Goal: Task Accomplishment & Management: Manage account settings

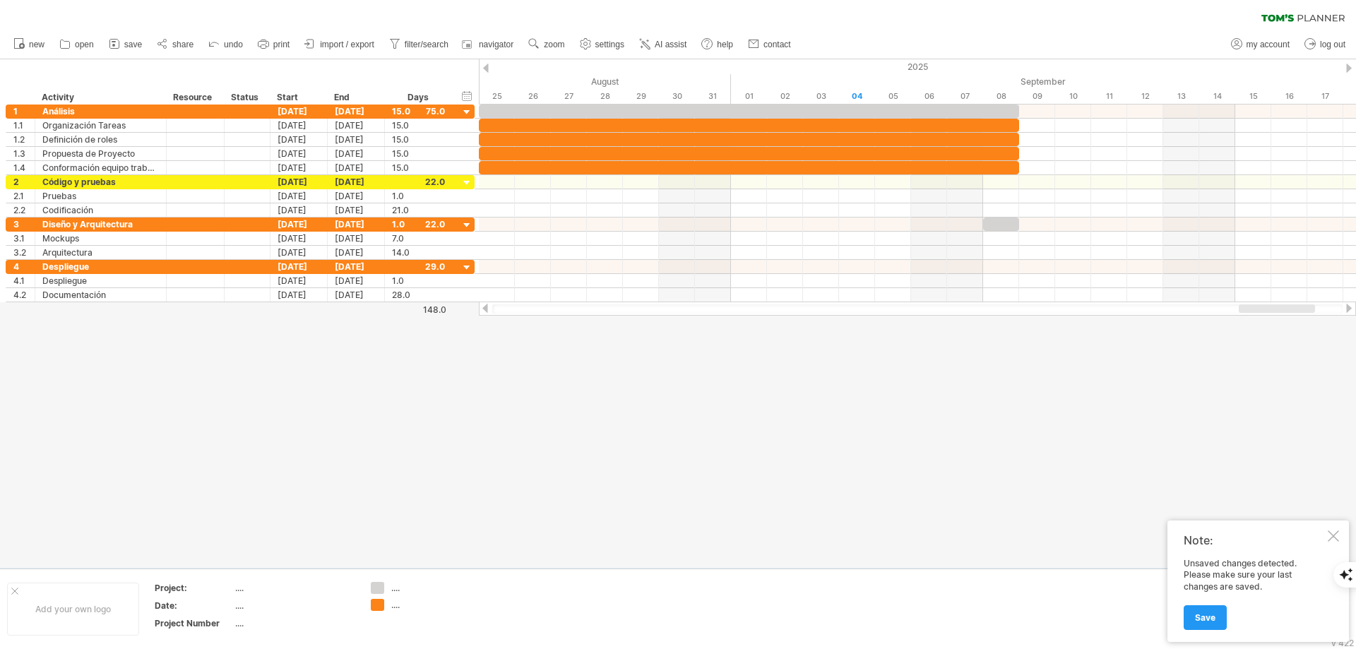
click at [1330, 542] on div at bounding box center [1341, 575] width 30 height 78
click at [1339, 535] on div "Note: Unsaved changes detected. Please make sure your last changes are saved. S…" at bounding box center [1257, 580] width 181 height 121
click at [1336, 537] on div at bounding box center [1341, 575] width 30 height 78
click at [1330, 537] on div at bounding box center [1341, 575] width 30 height 78
click at [1332, 535] on div at bounding box center [1332, 535] width 11 height 11
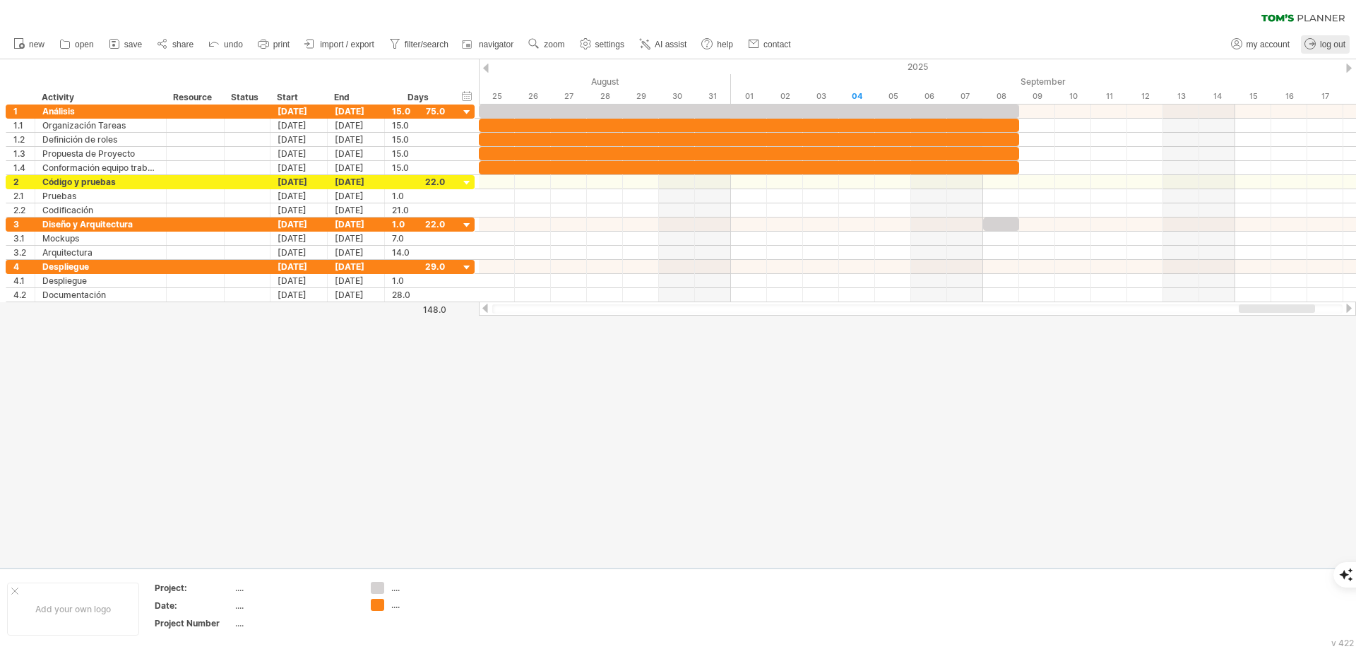
click at [1319, 41] on link "log out" at bounding box center [1324, 44] width 49 height 18
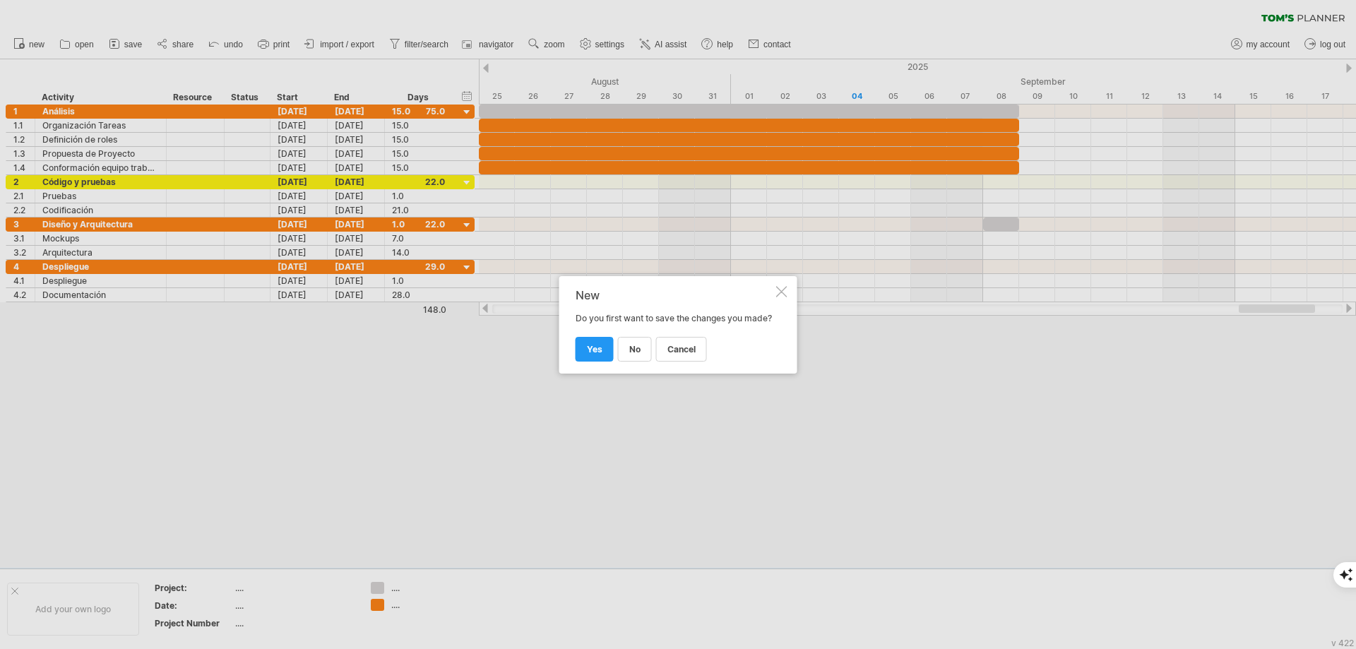
click at [783, 289] on div at bounding box center [781, 291] width 11 height 11
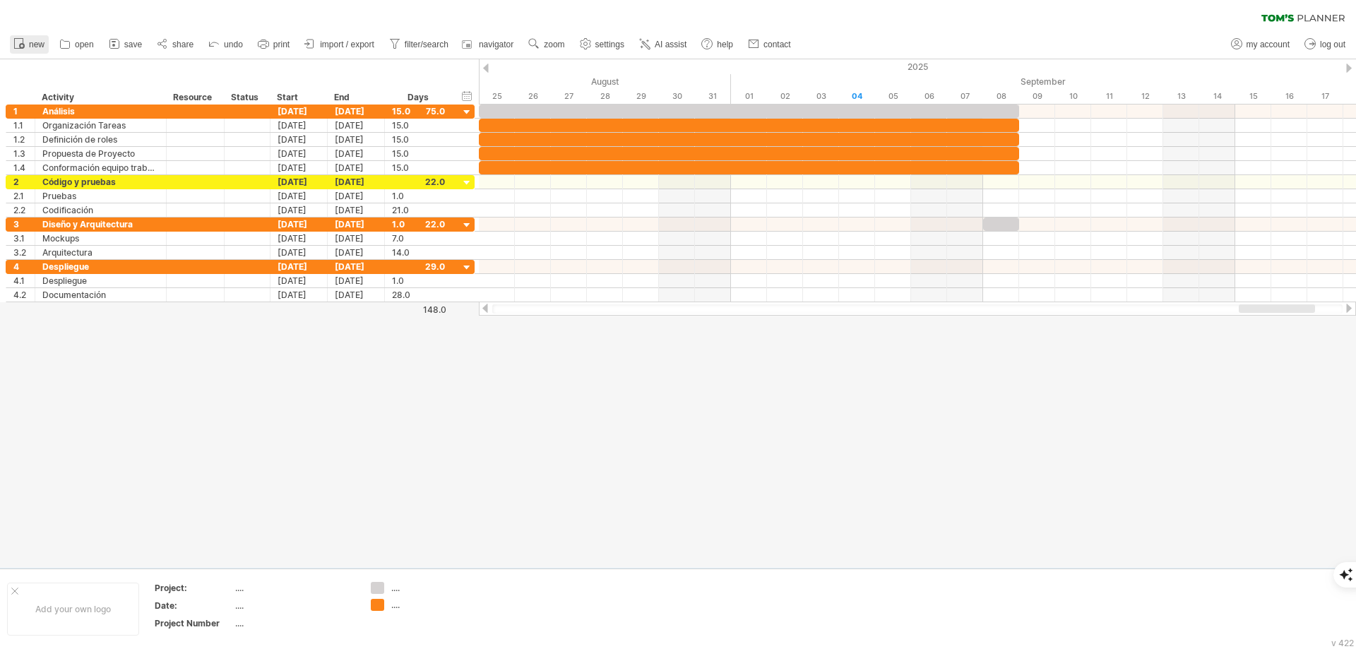
click at [25, 44] on icon at bounding box center [19, 43] width 14 height 14
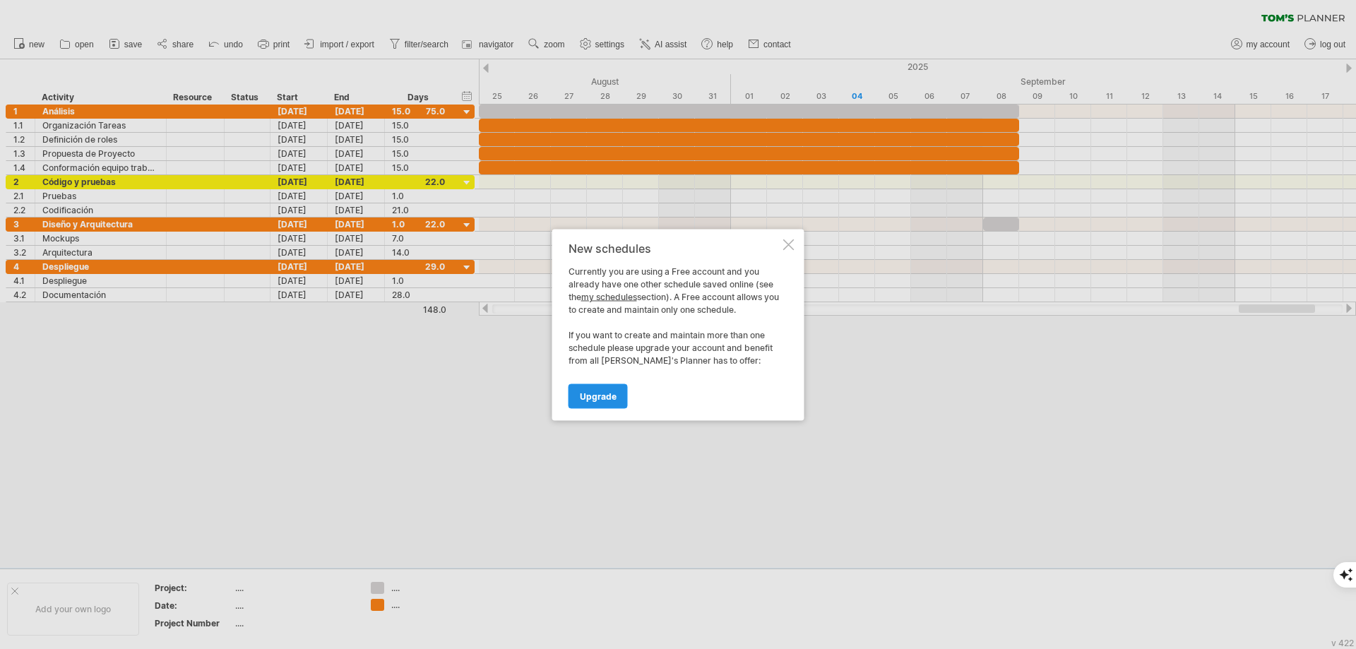
click at [602, 399] on span "Upgrade" at bounding box center [598, 395] width 37 height 11
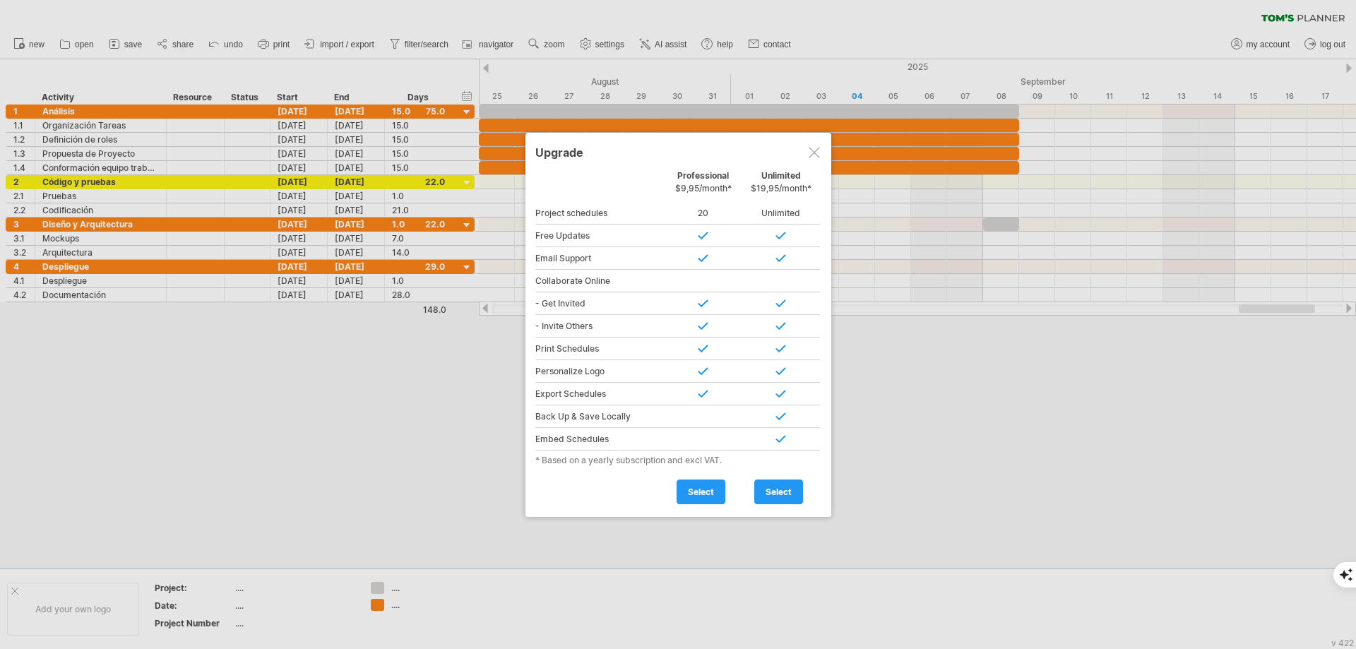
click at [810, 155] on div at bounding box center [813, 152] width 11 height 11
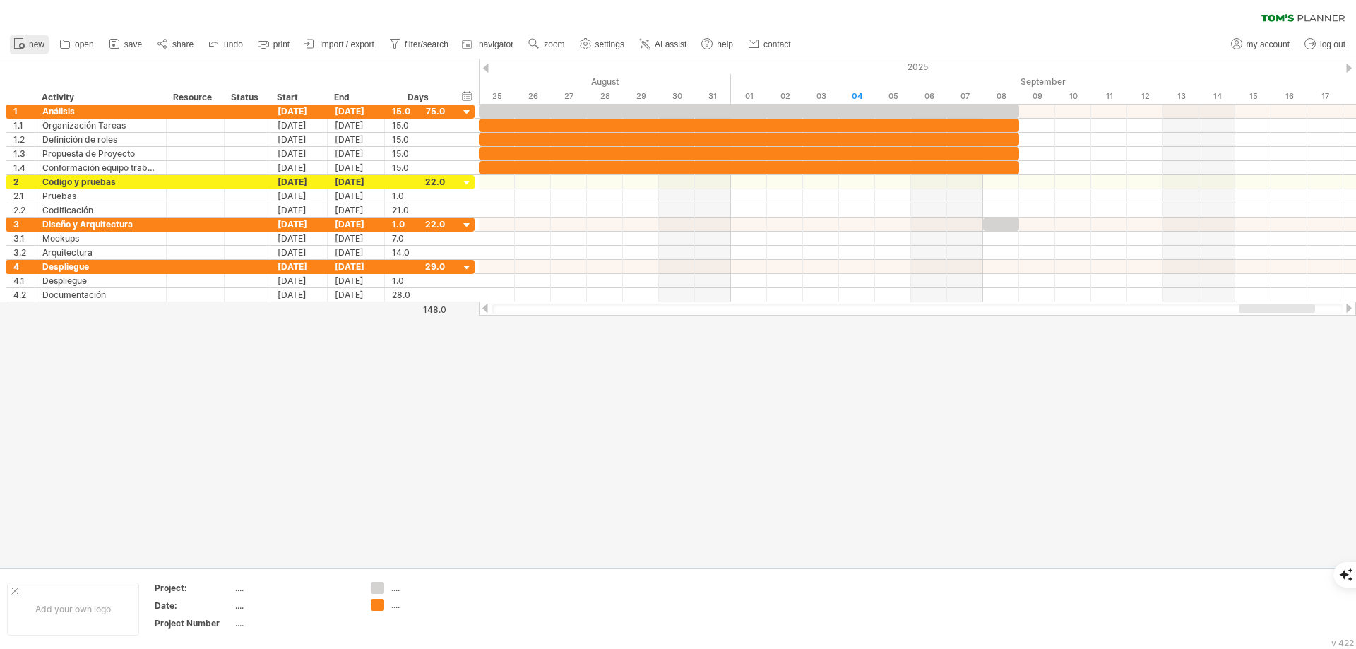
click at [25, 42] on icon at bounding box center [19, 43] width 14 height 14
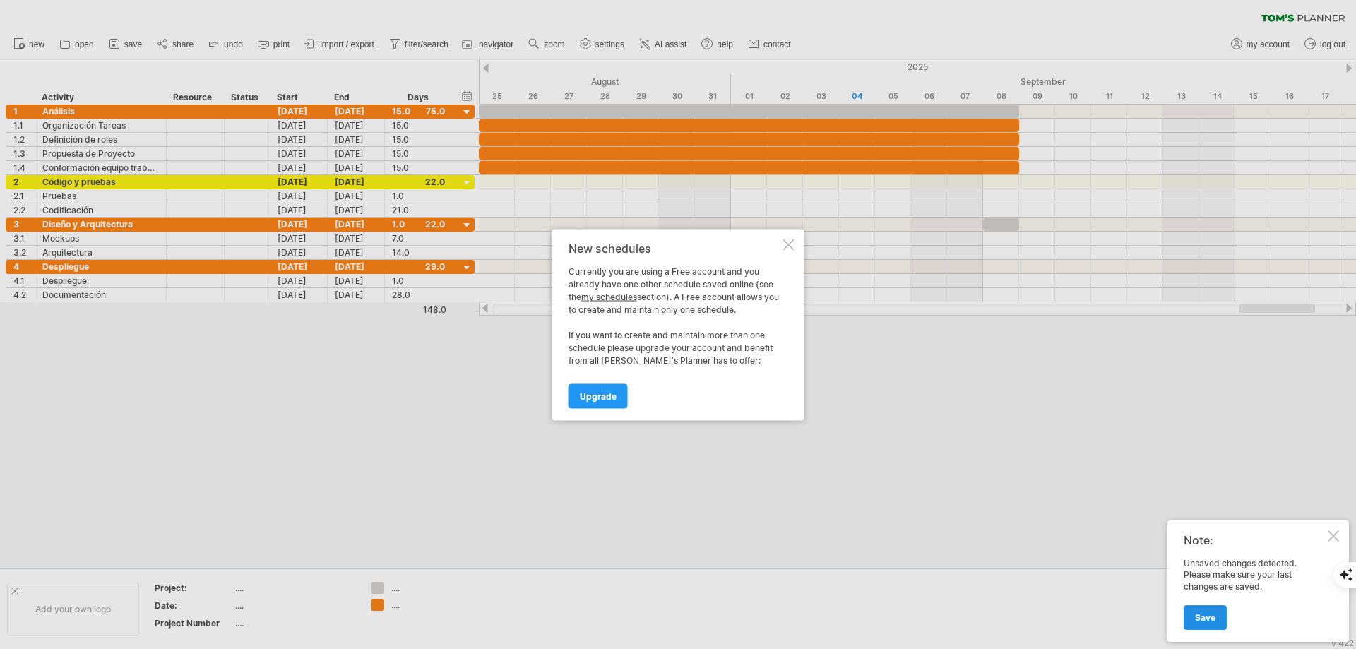
click at [1202, 614] on span "Save" at bounding box center [1205, 617] width 20 height 11
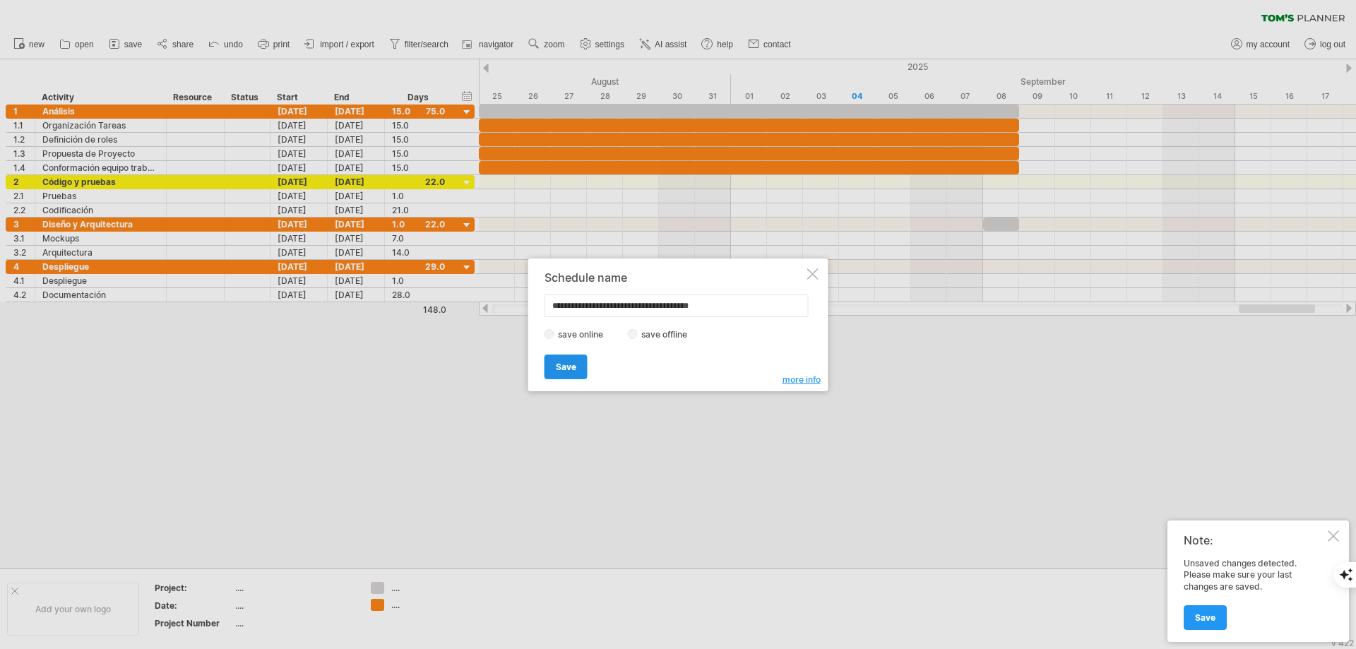
click at [572, 369] on span "Save" at bounding box center [566, 366] width 20 height 11
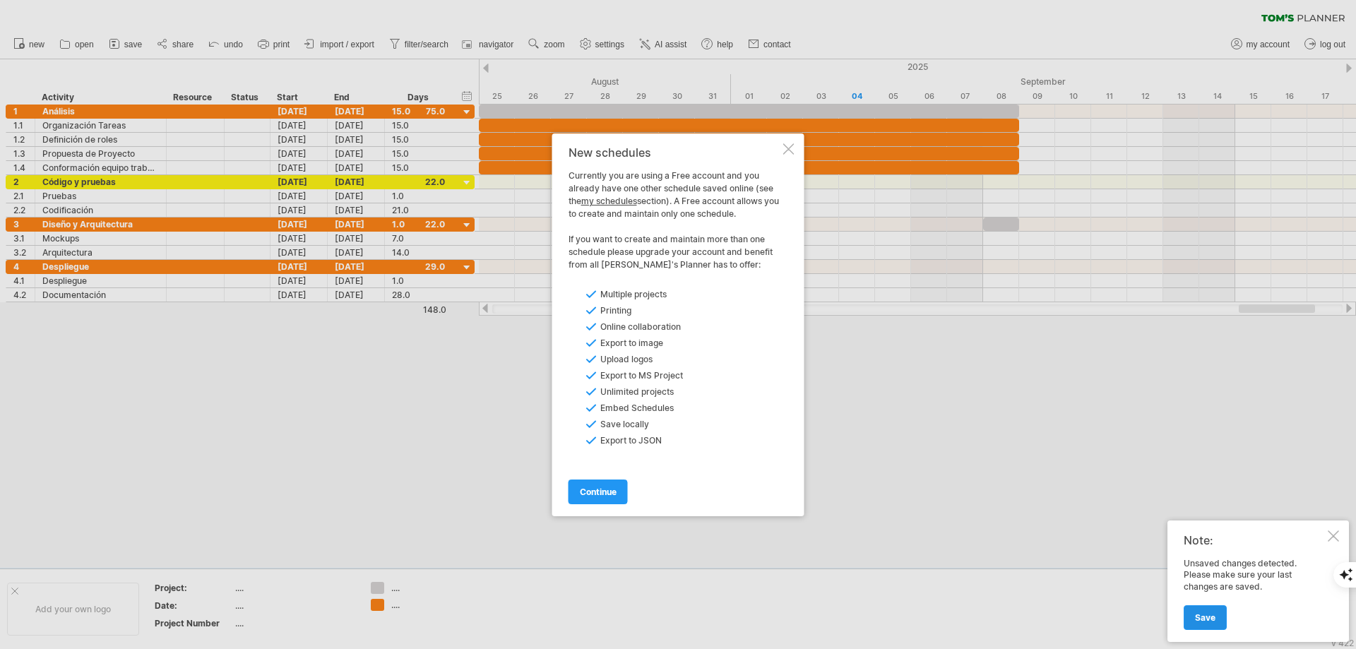
click at [1210, 617] on span "Save" at bounding box center [1205, 617] width 20 height 11
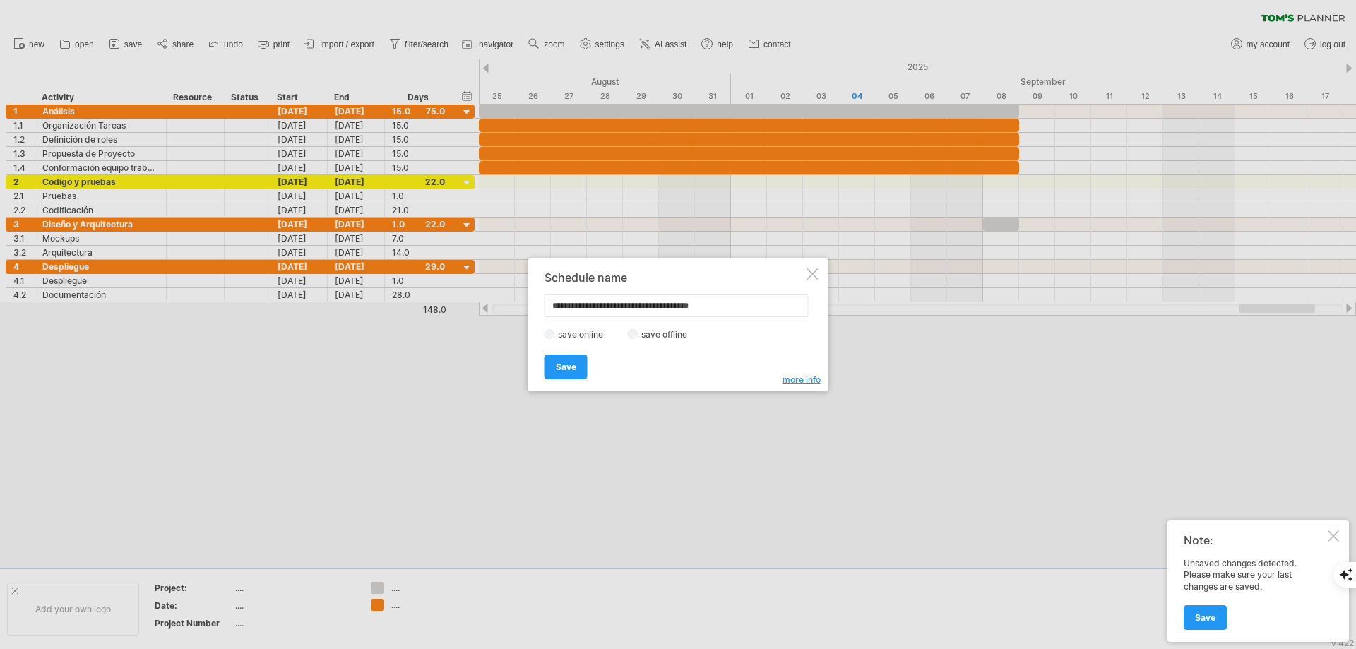
drag, startPoint x: 740, startPoint y: 306, endPoint x: 646, endPoint y: 313, distance: 94.2
click at [646, 313] on input "**********" at bounding box center [676, 305] width 264 height 23
type input "**********"
click at [571, 364] on span "Save" at bounding box center [566, 366] width 20 height 11
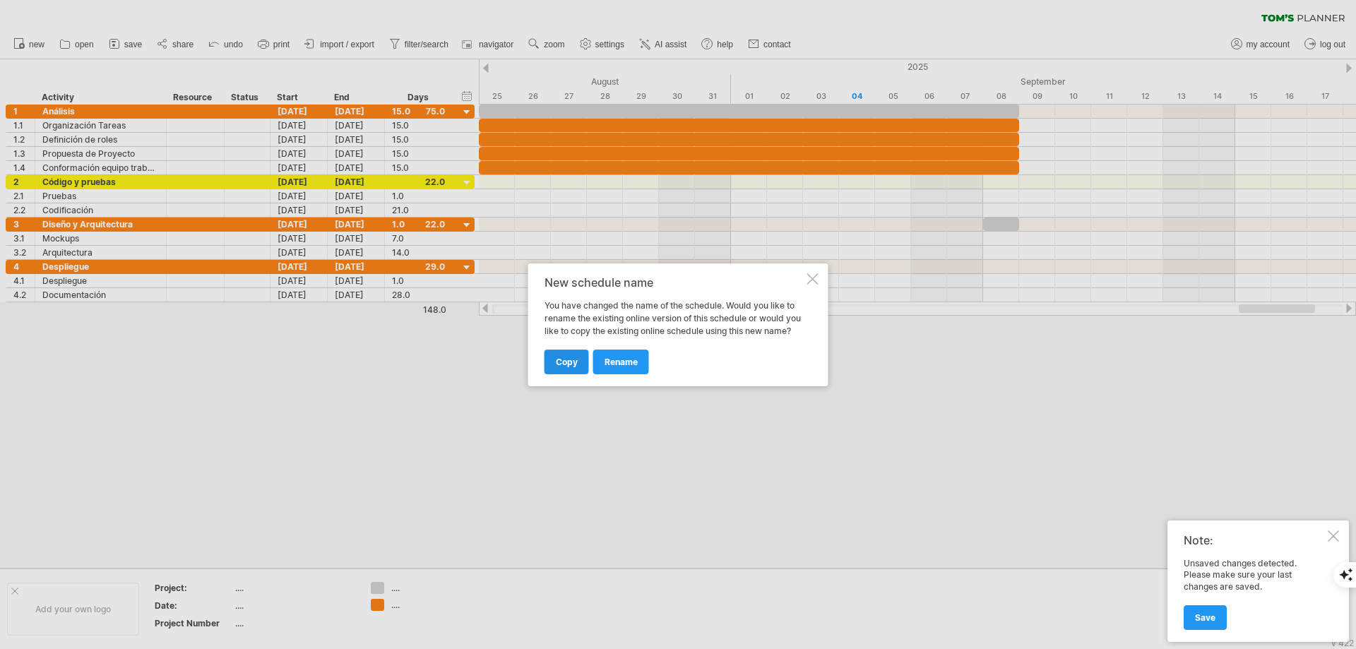
click at [568, 365] on span "copy" at bounding box center [567, 362] width 22 height 11
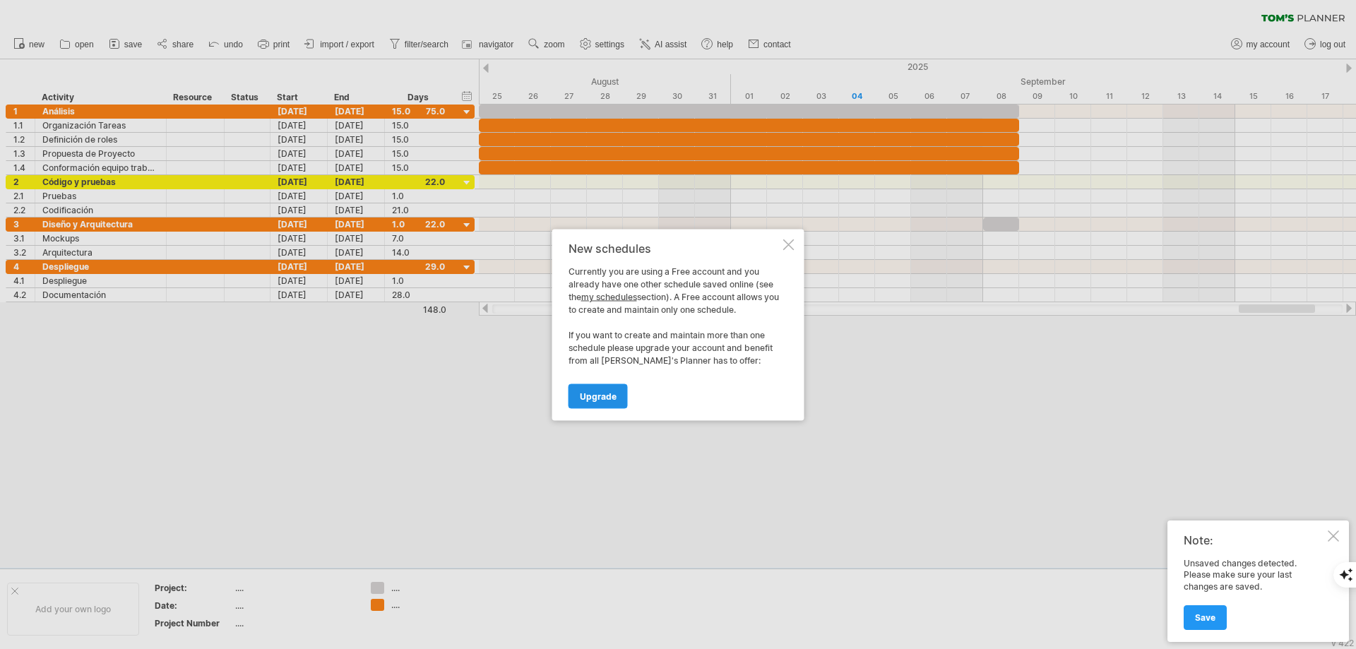
click at [587, 396] on span "Upgrade" at bounding box center [598, 395] width 37 height 11
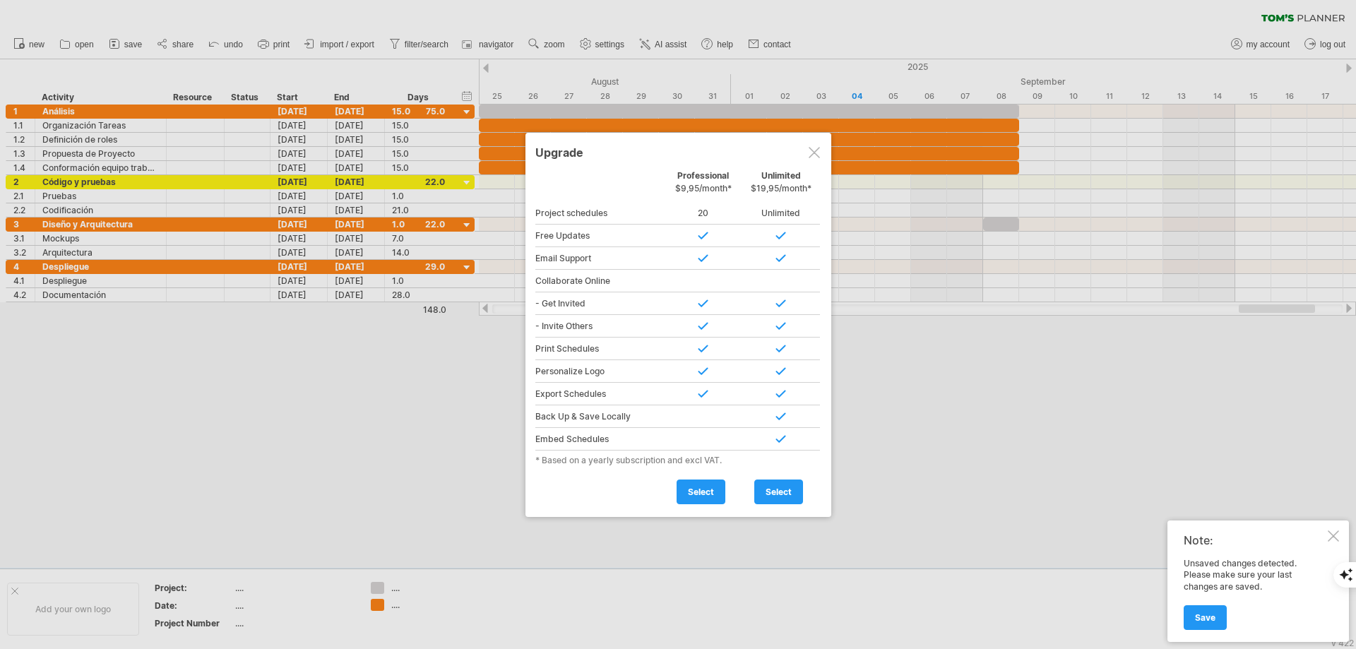
click at [808, 147] on div at bounding box center [813, 152] width 11 height 11
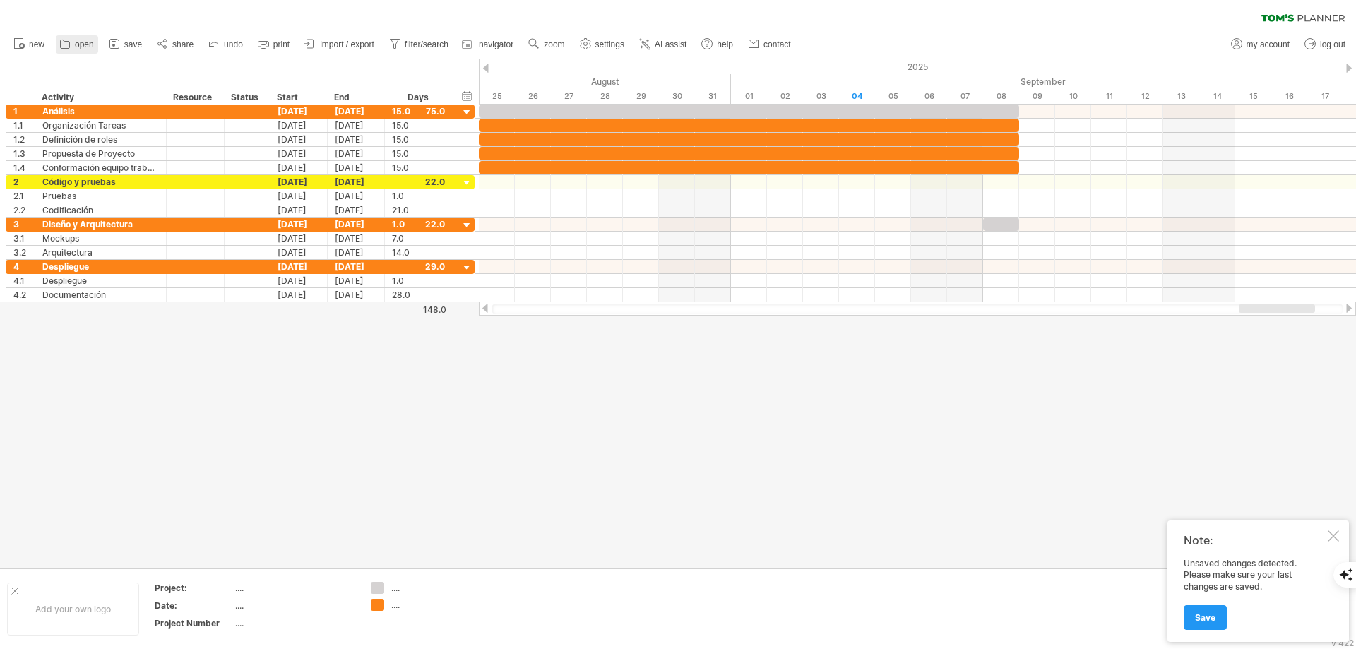
click at [73, 45] on link "open" at bounding box center [77, 44] width 42 height 18
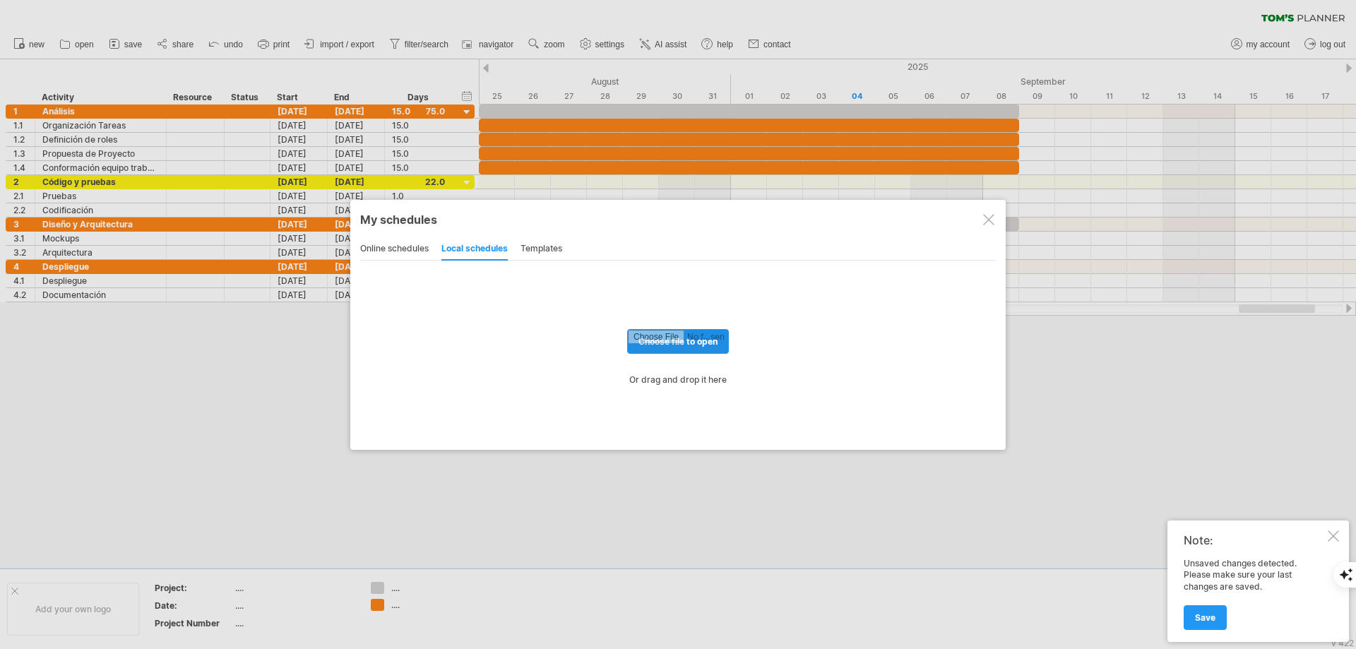
click at [659, 334] on input "file" at bounding box center [678, 341] width 100 height 23
click at [989, 209] on div "My schedules share/collaborate online" at bounding box center [677, 218] width 635 height 25
click at [989, 218] on div at bounding box center [988, 219] width 11 height 11
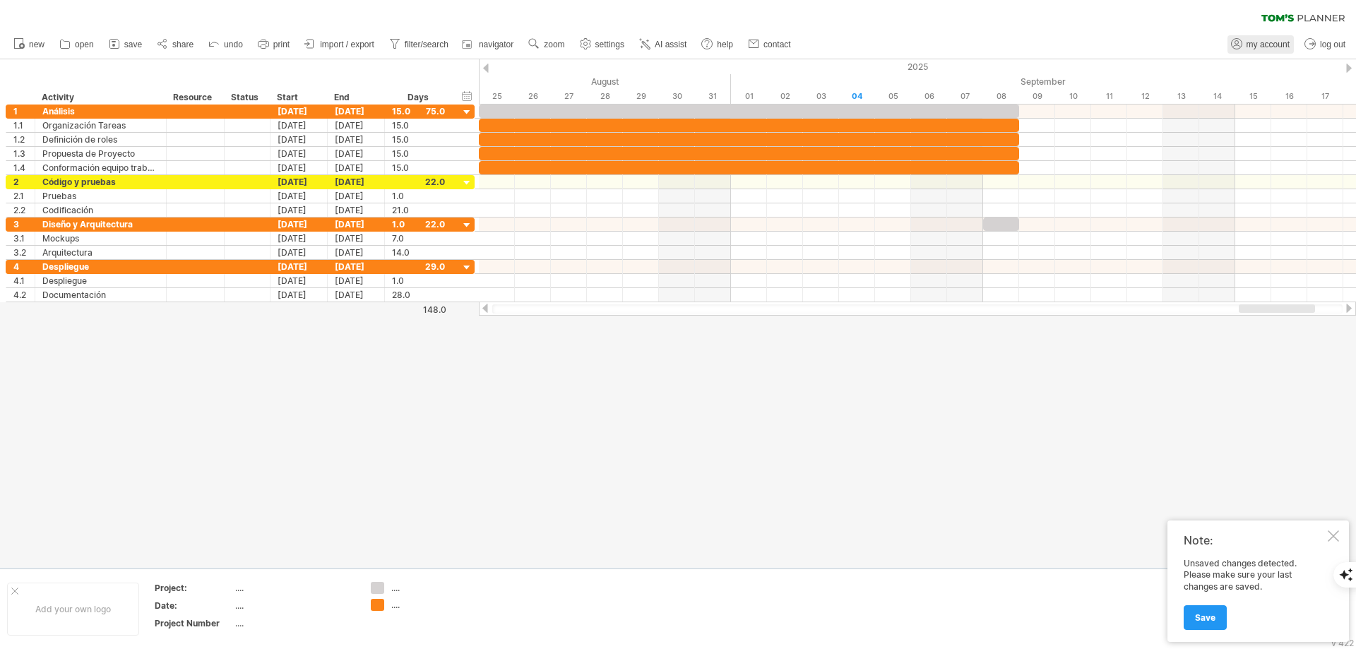
click at [1267, 47] on span "my account" at bounding box center [1267, 45] width 43 height 10
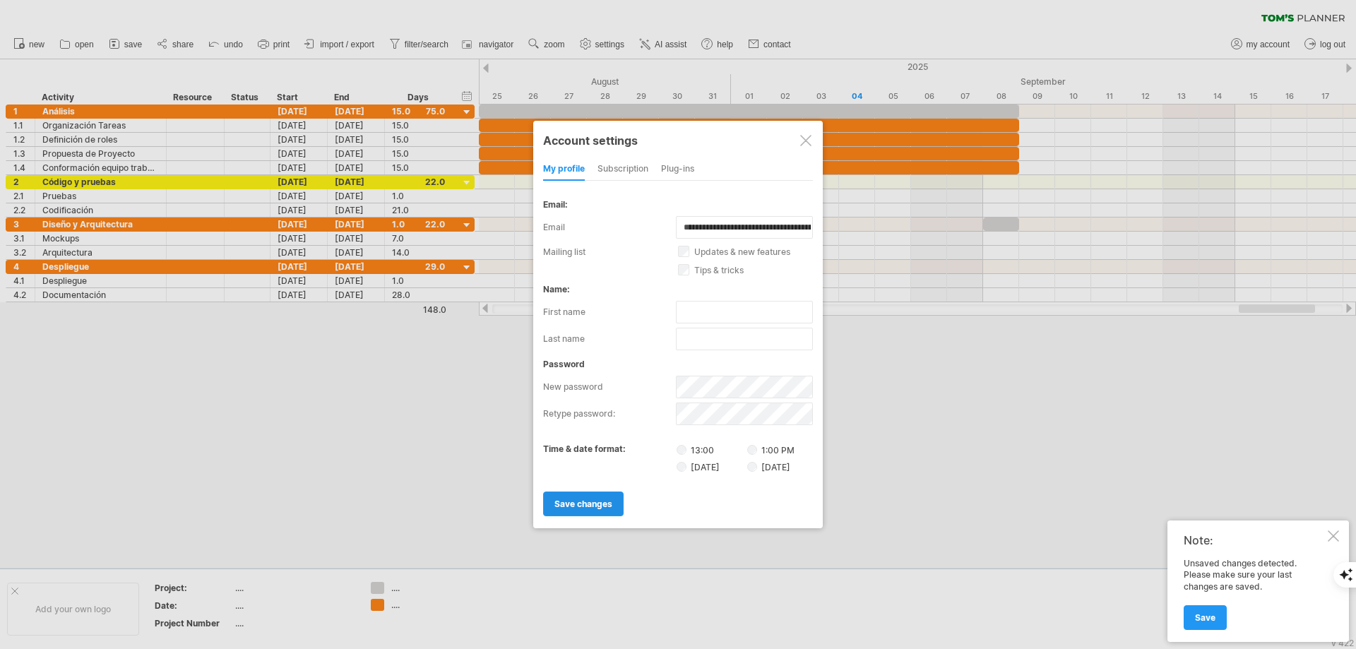
click at [581, 495] on link "save changes" at bounding box center [583, 503] width 80 height 25
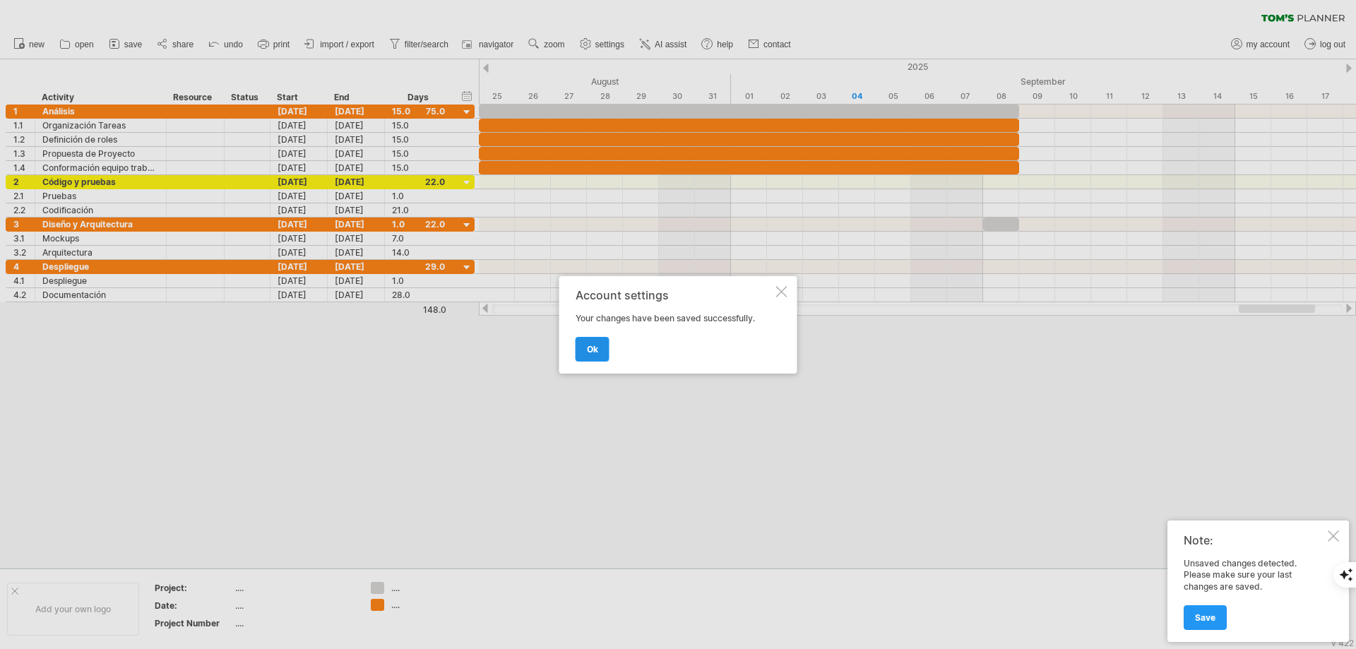
click at [585, 345] on link "ok" at bounding box center [592, 349] width 34 height 25
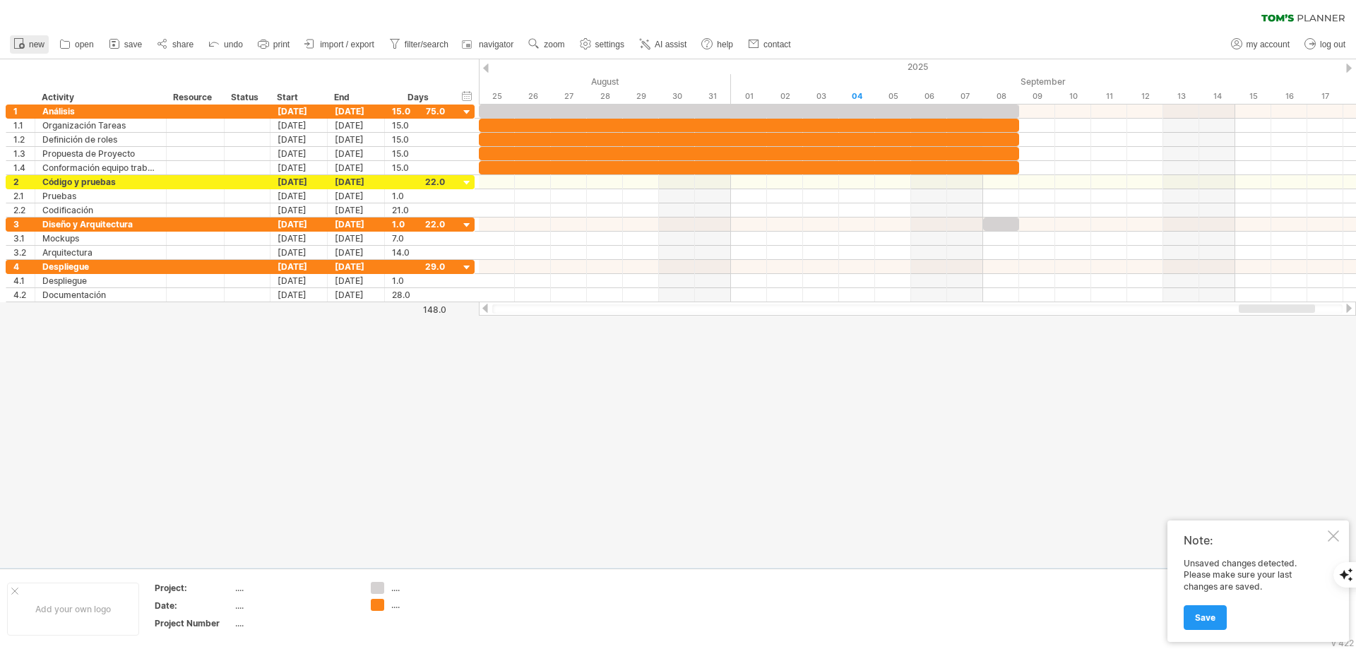
click at [32, 44] on span "new" at bounding box center [37, 45] width 16 height 10
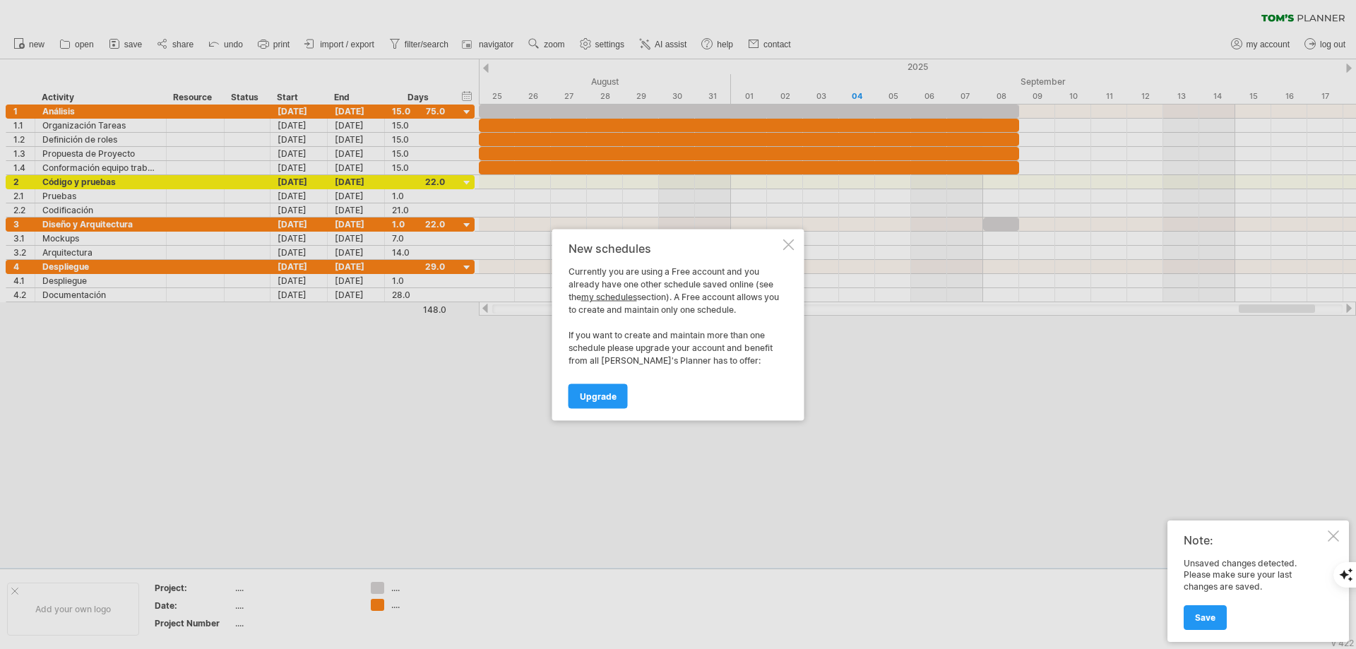
click at [784, 243] on div at bounding box center [788, 244] width 11 height 11
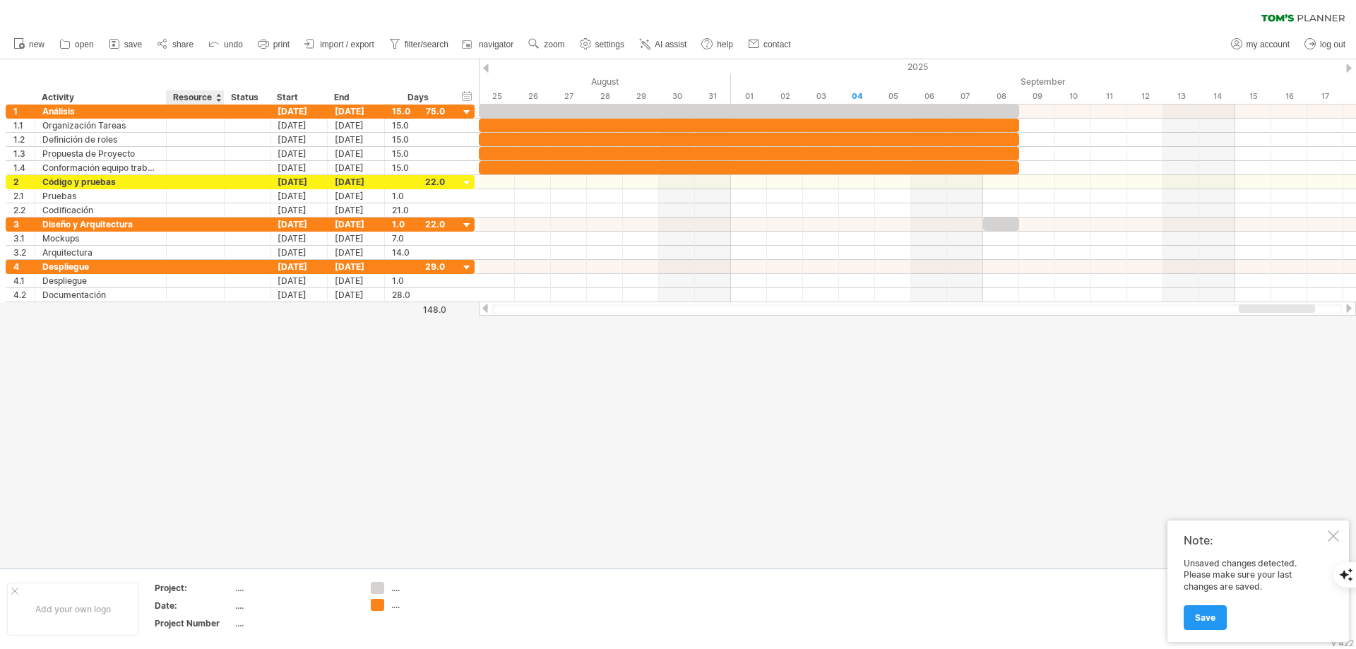
click at [235, 582] on div "...." at bounding box center [294, 588] width 119 height 12
